Goal: Information Seeking & Learning: Understand process/instructions

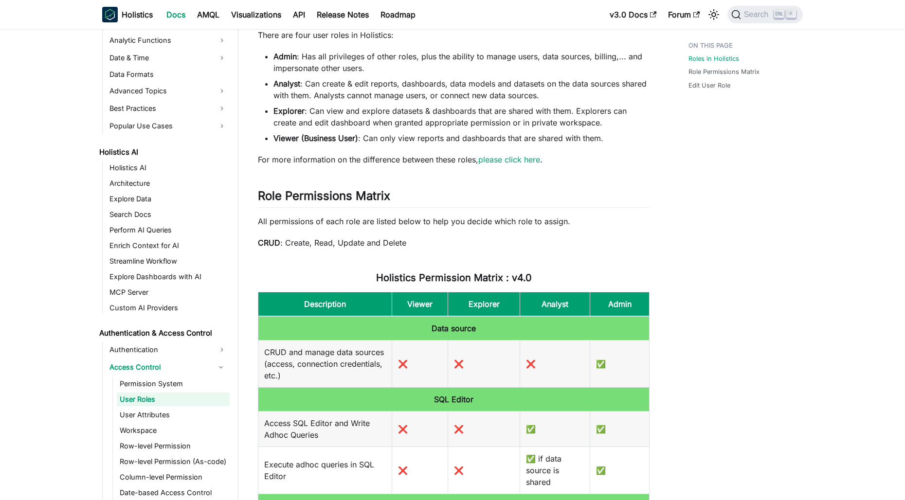
scroll to position [49, 0]
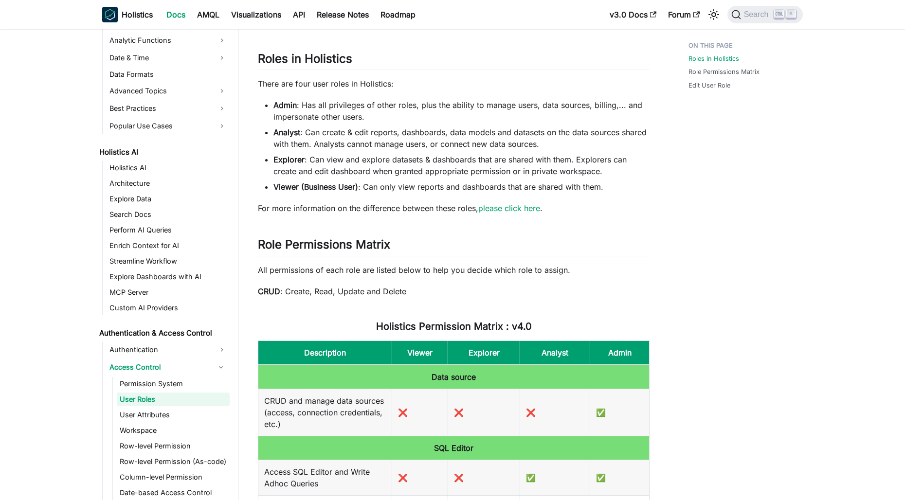
click at [513, 204] on link "please click here" at bounding box center [509, 208] width 62 height 10
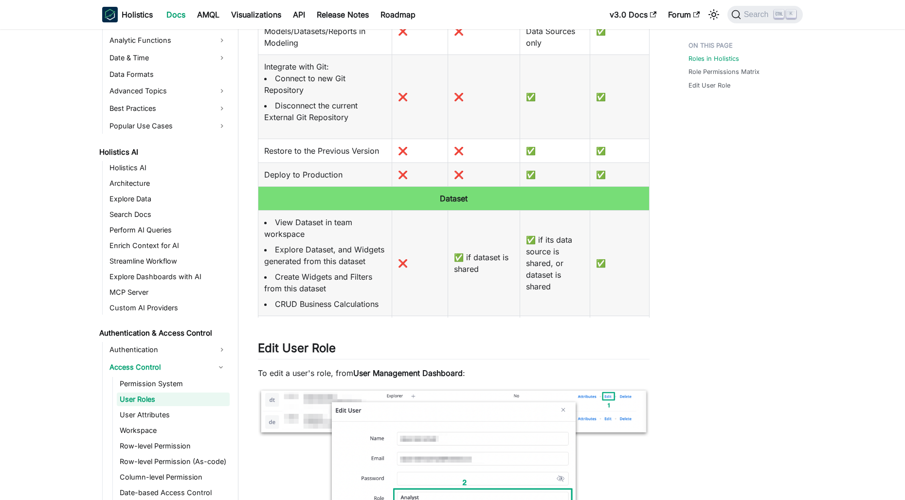
scroll to position [49, 0]
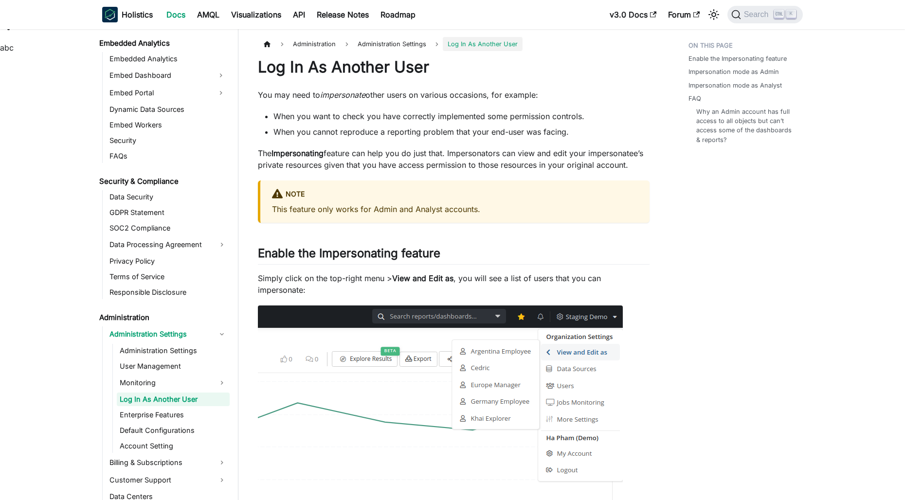
click at [290, 155] on strong "Impersonating" at bounding box center [298, 153] width 52 height 10
drag, startPoint x: 290, startPoint y: 155, endPoint x: 550, endPoint y: 154, distance: 260.3
click at [550, 154] on p "The Impersonating feature can help you do just that. Impersonators can view and…" at bounding box center [454, 158] width 392 height 23
click at [543, 215] on p "This feature only works for Admin and Analyst accounts." at bounding box center [455, 209] width 366 height 12
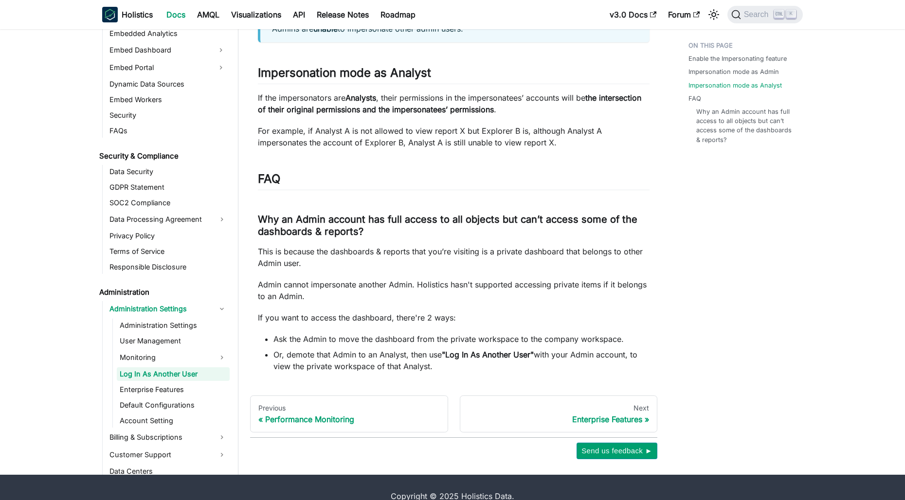
scroll to position [633, 0]
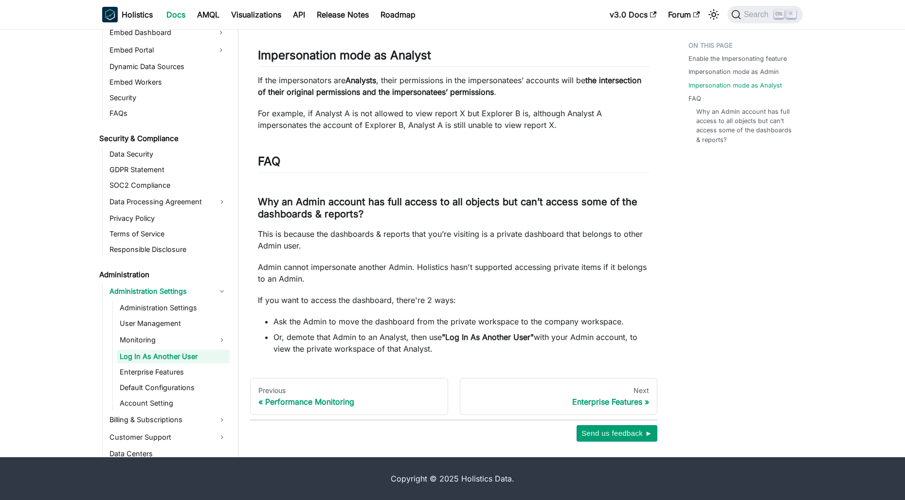
click at [377, 342] on li "Or, demote that Admin to an Analyst, then use "Log In As Another User" with you…" at bounding box center [461, 342] width 376 height 23
click at [385, 342] on li "Or, demote that Admin to an Analyst, then use "Log In As Another User" with you…" at bounding box center [461, 342] width 376 height 23
copy li "Analyst"
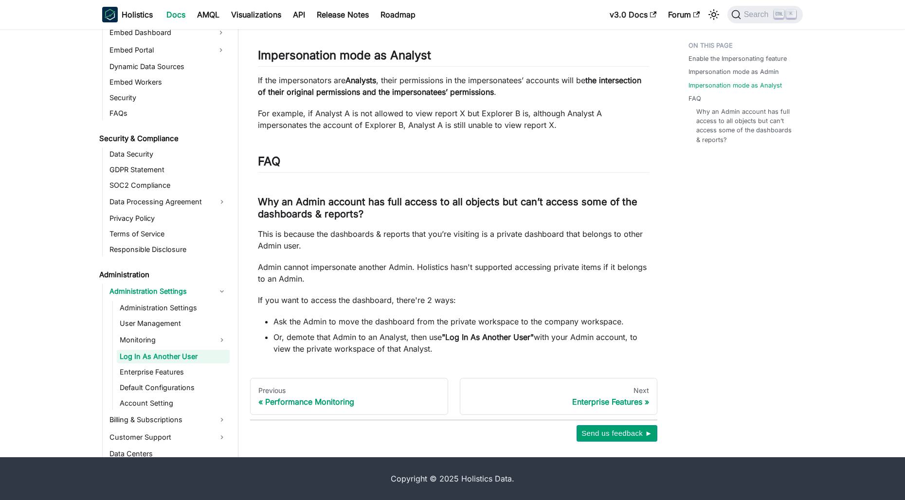
click at [644, 252] on p "This is because the dashboards & reports that you’re visiting is a private dash…" at bounding box center [454, 239] width 392 height 23
